Goal: Information Seeking & Learning: Check status

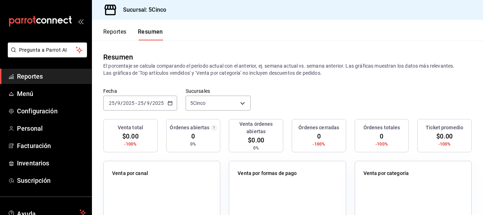
click at [113, 34] on button "Reportes" at bounding box center [114, 34] width 23 height 12
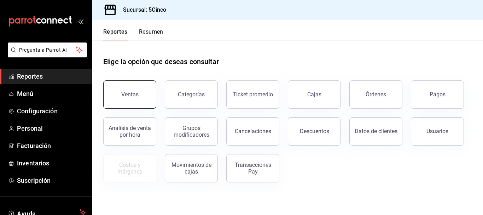
click at [134, 91] on button "Ventas" at bounding box center [129, 94] width 53 height 28
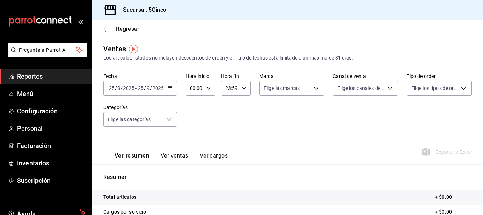
click at [168, 88] on icon "button" at bounding box center [170, 88] width 5 height 5
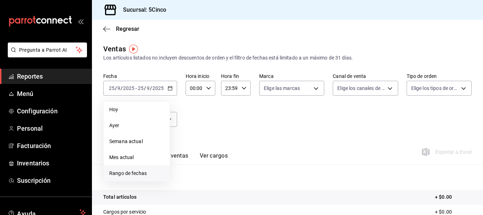
click at [132, 175] on span "Rango de fechas" at bounding box center [136, 172] width 55 height 7
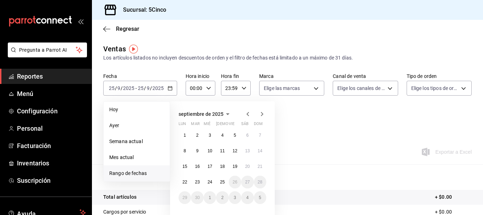
click at [246, 115] on icon "button" at bounding box center [248, 114] width 8 height 8
click at [235, 137] on abbr "1" at bounding box center [235, 135] width 2 height 5
click at [263, 196] on button "31" at bounding box center [260, 197] width 12 height 13
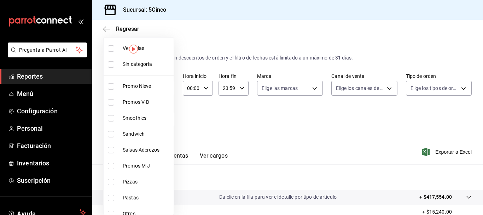
click at [143, 120] on body "Pregunta a Parrot AI Reportes Menú Configuración Personal Facturación Inventari…" at bounding box center [241, 107] width 483 height 215
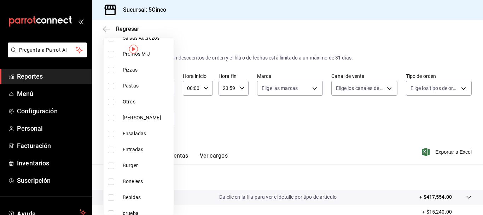
scroll to position [118, 0]
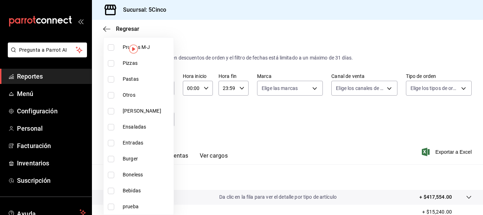
click at [138, 190] on span "Bebidas" at bounding box center [147, 190] width 48 height 7
type input "31958262-5446-4f07-932d-069843a983f3"
checkbox input "true"
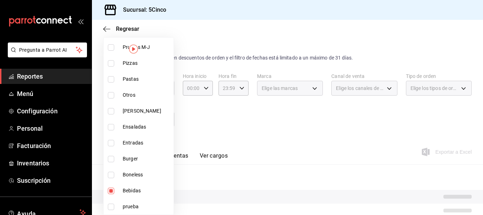
click at [223, 122] on div at bounding box center [241, 107] width 483 height 215
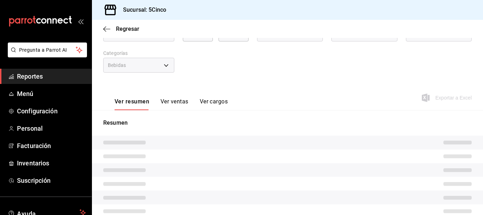
scroll to position [35, 0]
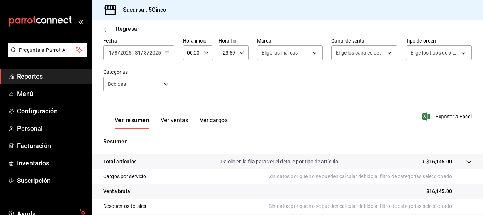
click at [169, 115] on div "Ver resumen Ver ventas Ver cargos" at bounding box center [165, 118] width 125 height 21
click at [169, 121] on button "Ver ventas" at bounding box center [175, 123] width 28 height 12
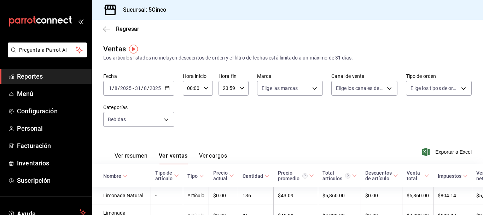
click at [167, 88] on icon "button" at bounding box center [167, 88] width 5 height 5
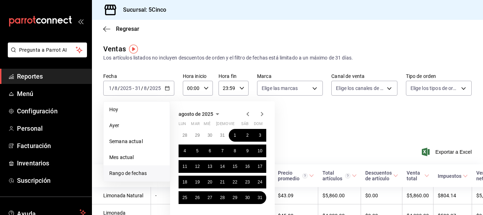
click at [262, 112] on icon "button" at bounding box center [262, 114] width 8 height 8
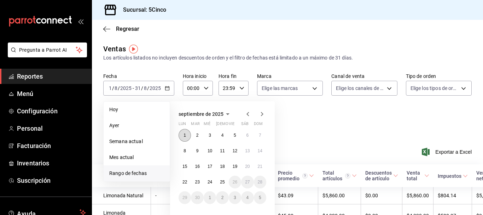
click at [184, 134] on abbr "1" at bounding box center [185, 135] width 2 height 5
click at [209, 182] on abbr "24" at bounding box center [210, 181] width 5 height 5
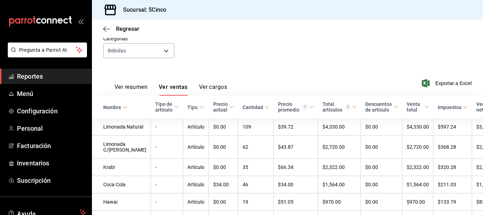
scroll to position [64, 0]
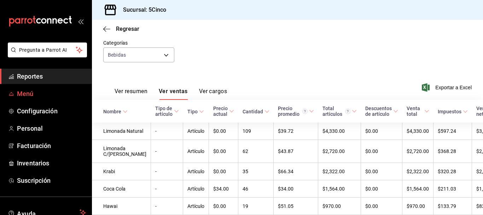
click at [31, 94] on span "Menú" at bounding box center [51, 94] width 69 height 10
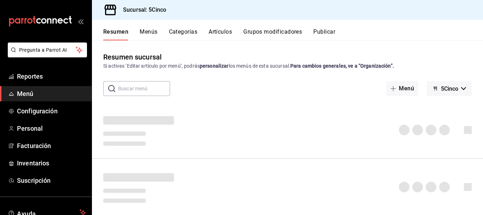
click at [184, 33] on button "Categorías" at bounding box center [183, 34] width 29 height 12
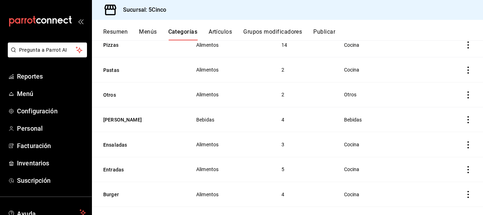
scroll to position [212, 0]
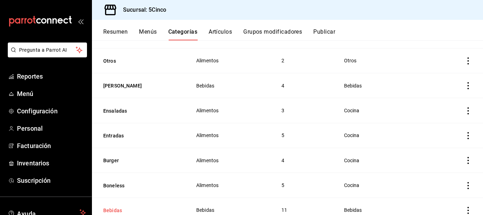
click at [117, 207] on button "Bebidas" at bounding box center [138, 210] width 71 height 7
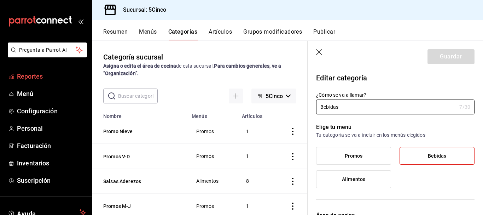
click at [33, 77] on span "Reportes" at bounding box center [51, 76] width 69 height 10
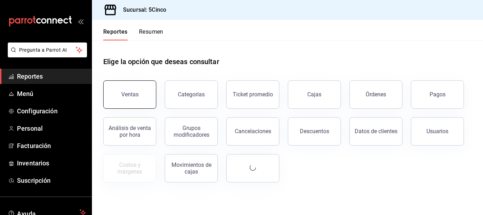
click at [125, 87] on button "Ventas" at bounding box center [129, 94] width 53 height 28
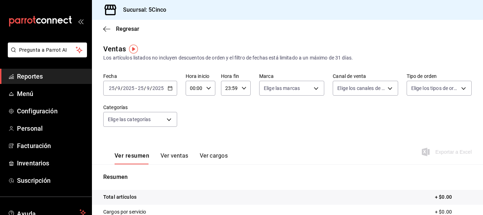
click at [184, 156] on button "Ver ventas" at bounding box center [175, 158] width 28 height 12
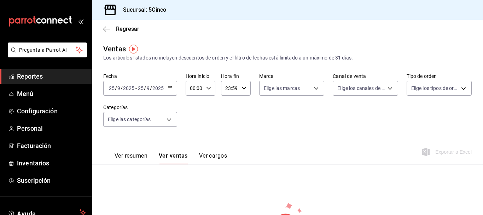
click at [170, 87] on icon "button" at bounding box center [170, 88] width 5 height 5
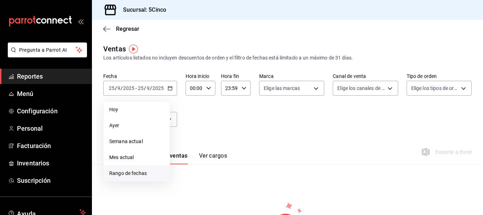
click at [142, 171] on span "Rango de fechas" at bounding box center [136, 172] width 55 height 7
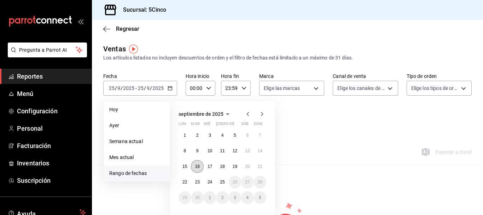
click at [199, 163] on button "16" at bounding box center [197, 166] width 12 height 13
click at [263, 164] on button "21" at bounding box center [260, 166] width 12 height 13
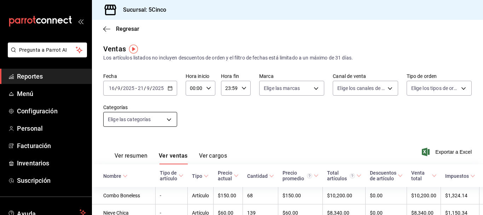
click at [170, 120] on body "Pregunta a Parrot AI Reportes Menú Configuración Personal Facturación Inventari…" at bounding box center [241, 107] width 483 height 215
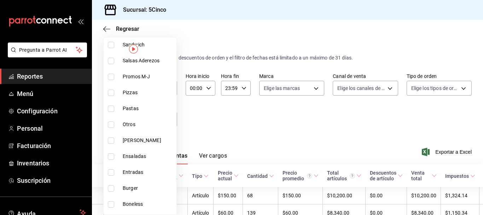
scroll to position [106, 0]
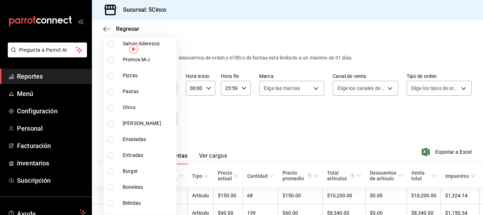
click at [125, 199] on span "Bebidas" at bounding box center [148, 202] width 51 height 7
type input "31958262-5446-4f07-932d-069843a983f3"
checkbox input "true"
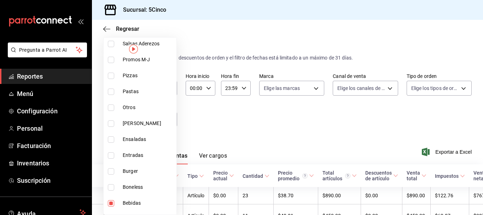
click at [225, 122] on div at bounding box center [241, 107] width 483 height 215
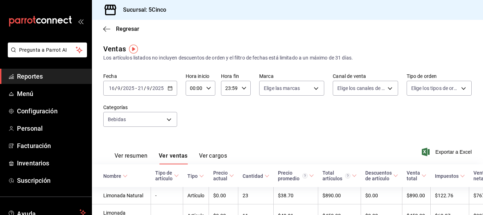
click at [170, 85] on div "[DATE] [DATE] - [DATE] [DATE]" at bounding box center [140, 88] width 74 height 15
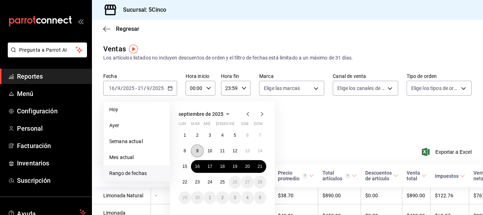
click at [197, 148] on abbr "9" at bounding box center [197, 150] width 2 height 5
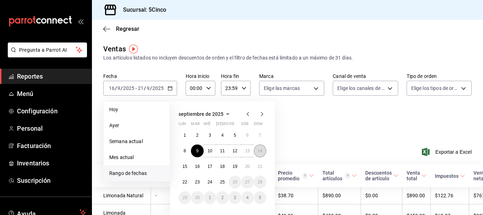
click at [258, 152] on abbr "14" at bounding box center [260, 150] width 5 height 5
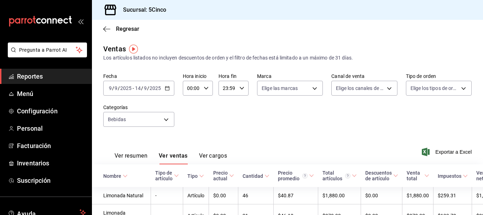
click at [217, 117] on div "Fecha [DATE] [DATE] - [DATE] [DATE] Hora inicio 00:00 Hora inicio Hora fin 23:5…" at bounding box center [287, 104] width 369 height 62
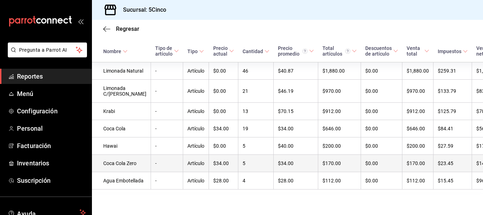
scroll to position [164, 0]
